Goal: Information Seeking & Learning: Learn about a topic

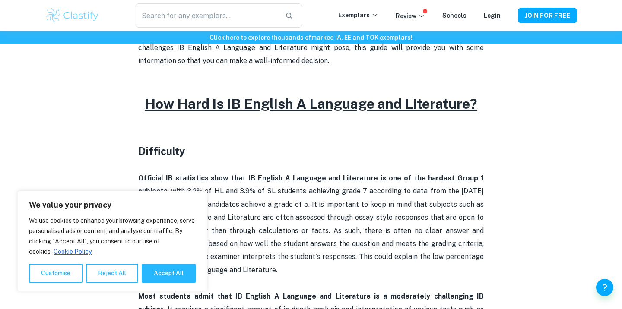
scroll to position [337, 0]
click at [172, 269] on button "Accept All" at bounding box center [169, 273] width 54 height 19
checkbox input "true"
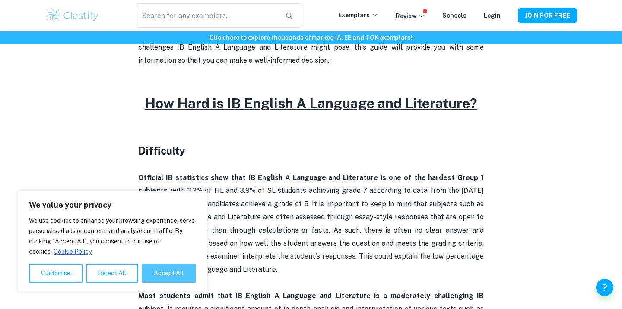
checkbox input "true"
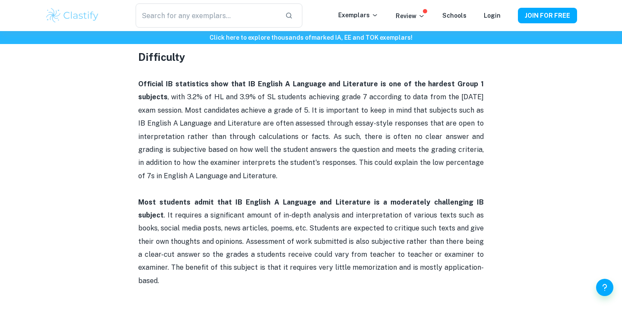
scroll to position [0, 0]
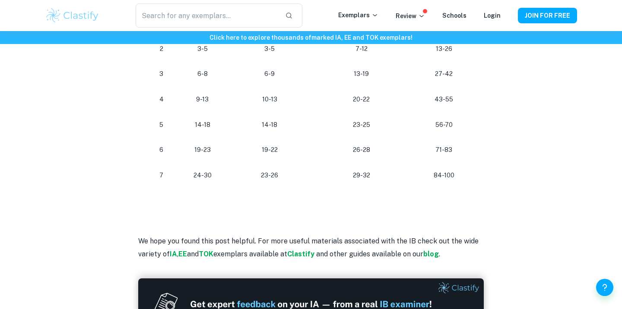
scroll to position [614, 0]
